Goal: Find specific page/section: Find specific page/section

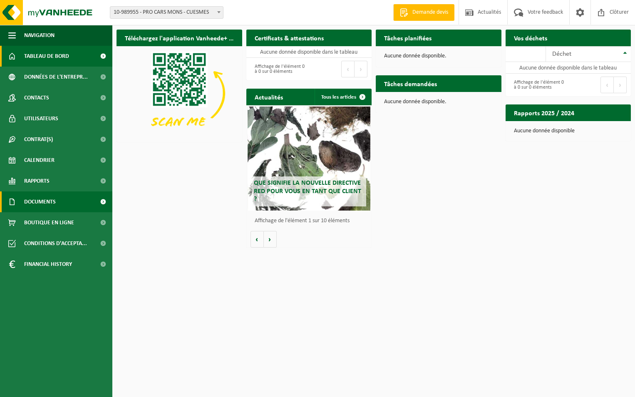
click at [36, 206] on span "Documents" at bounding box center [40, 201] width 32 height 21
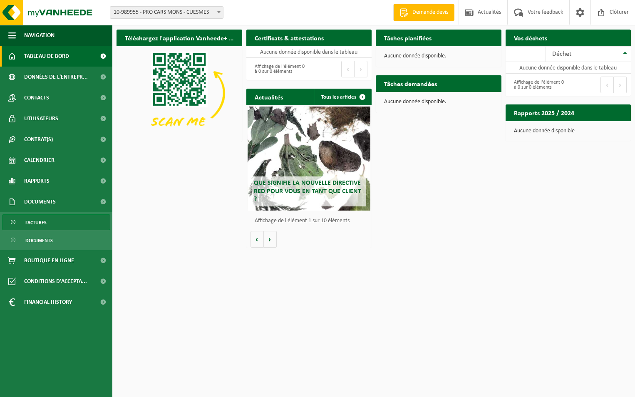
click at [39, 223] on span "Factures" at bounding box center [35, 223] width 21 height 16
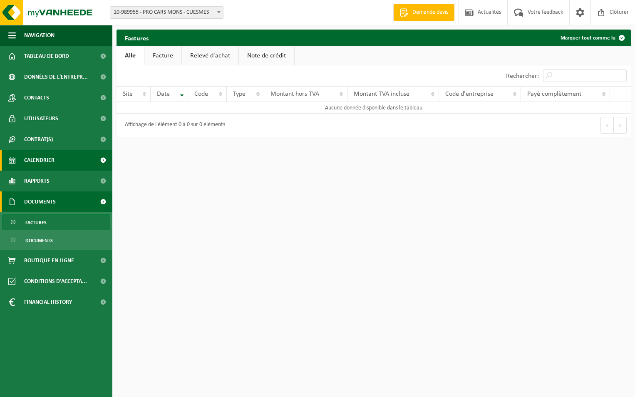
click at [38, 159] on span "Calendrier" at bounding box center [39, 160] width 30 height 21
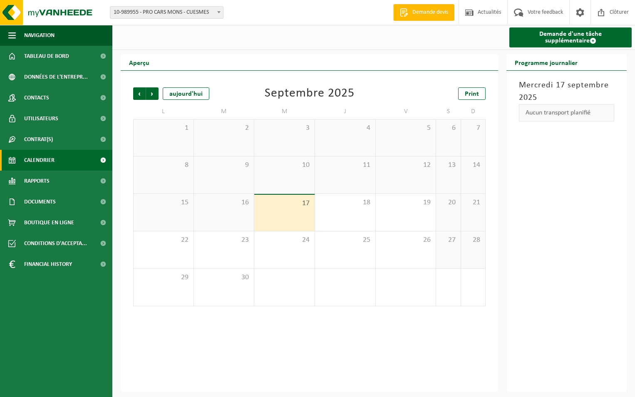
click at [216, 14] on span at bounding box center [219, 12] width 8 height 11
select select "153596"
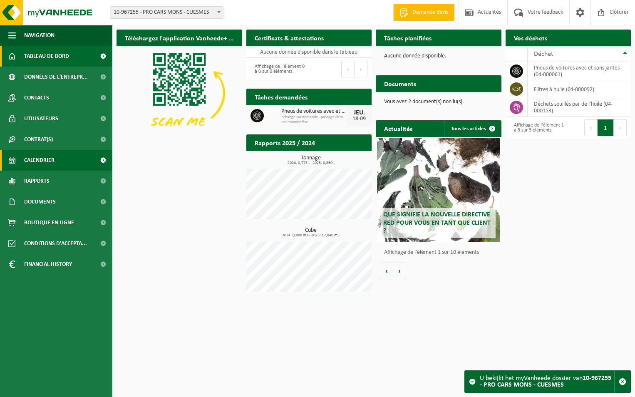
click at [59, 158] on link "Calendrier" at bounding box center [56, 160] width 112 height 21
